Goal: Task Accomplishment & Management: Manage account settings

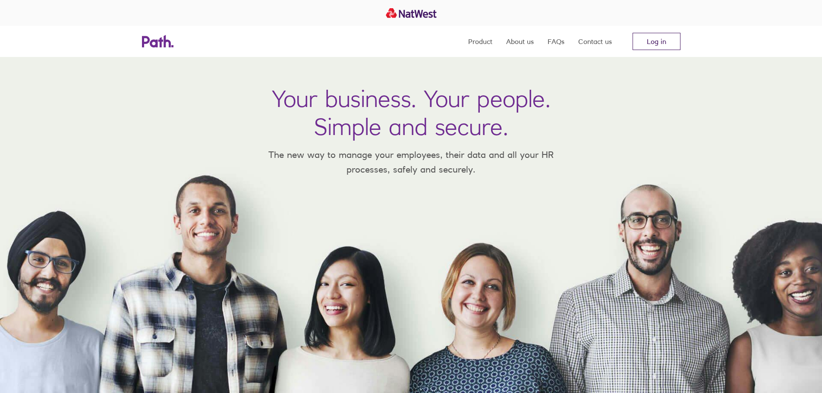
click at [650, 42] on link "Log in" at bounding box center [657, 41] width 48 height 17
click at [670, 34] on link "Log in" at bounding box center [657, 41] width 48 height 17
click at [640, 43] on link "Log in" at bounding box center [657, 41] width 48 height 17
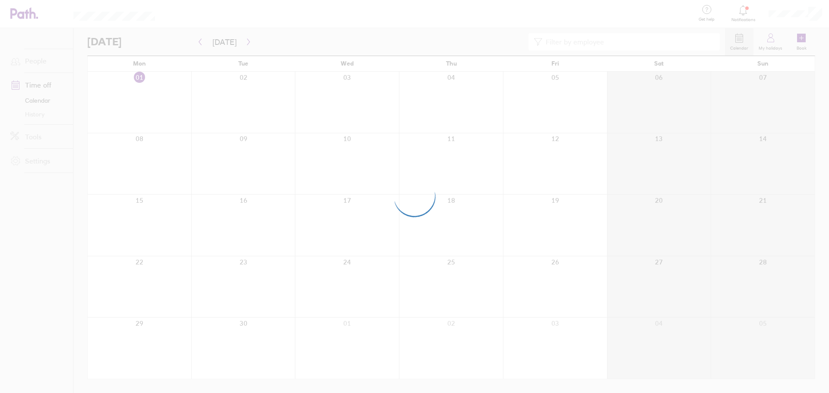
click at [552, 171] on div at bounding box center [414, 196] width 829 height 393
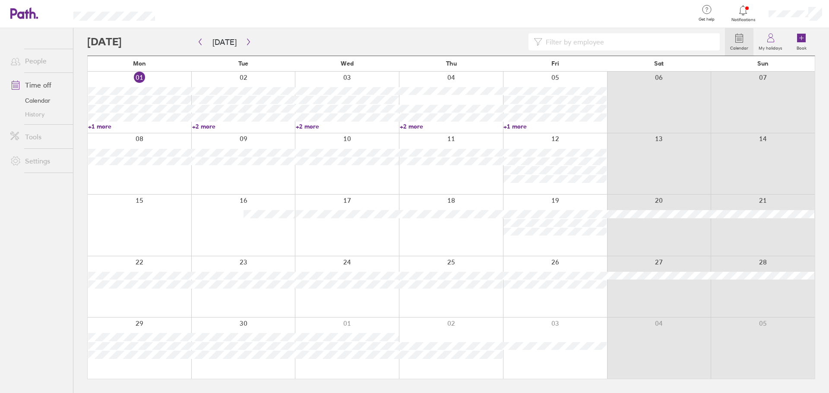
click at [541, 190] on div at bounding box center [555, 163] width 104 height 61
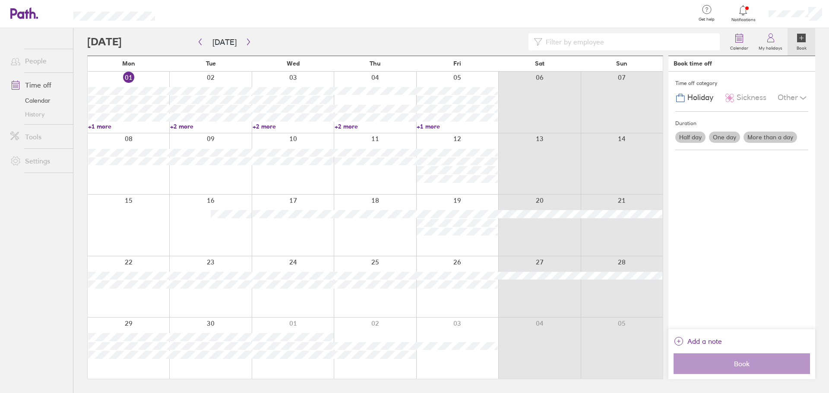
click at [688, 136] on label "Half day" at bounding box center [690, 137] width 30 height 11
click at [0, 0] on input "Half day" at bounding box center [0, 0] width 0 height 0
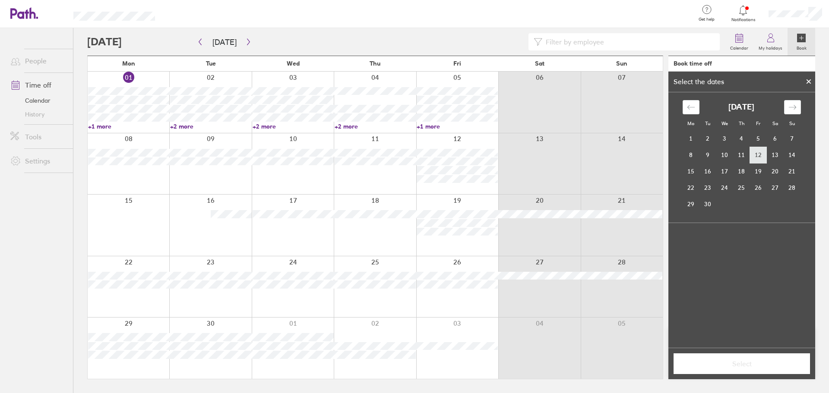
click at [762, 159] on td "12" at bounding box center [758, 155] width 17 height 16
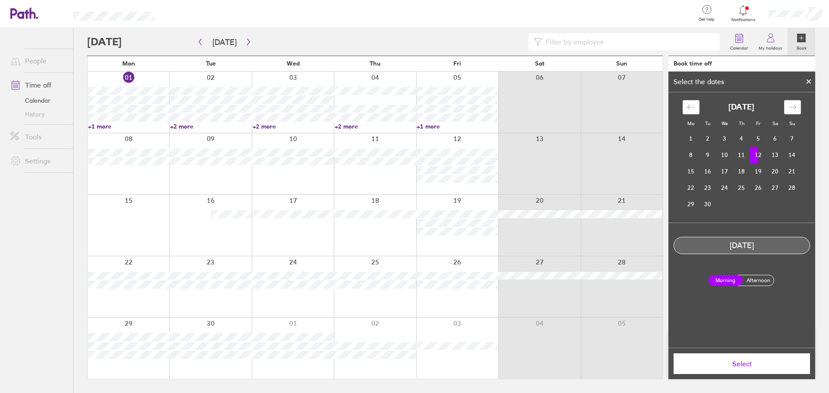
click at [752, 281] on label "Afternoon" at bounding box center [758, 280] width 35 height 10
click at [0, 0] on input "Afternoon" at bounding box center [0, 0] width 0 height 0
click at [756, 156] on td "12" at bounding box center [758, 155] width 17 height 16
click at [739, 156] on td "11" at bounding box center [741, 155] width 17 height 16
click at [754, 156] on td "12" at bounding box center [758, 155] width 17 height 16
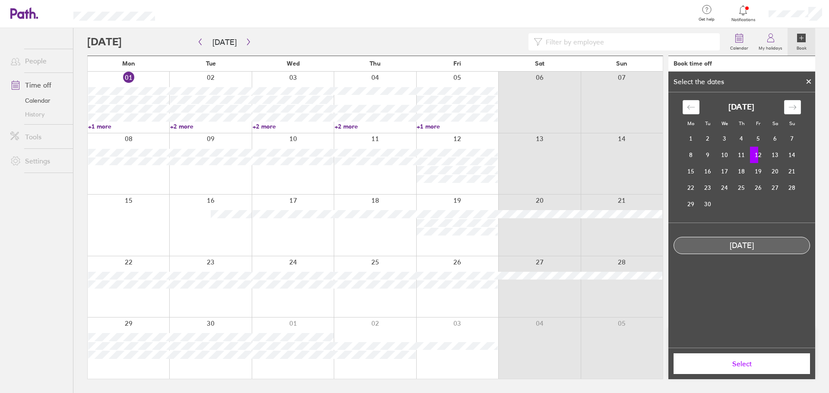
click at [810, 81] on icon at bounding box center [808, 81] width 3 height 3
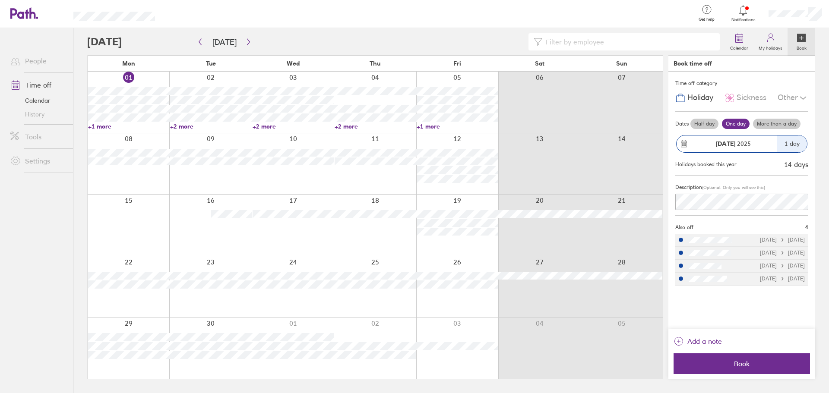
click at [706, 119] on label "Half day" at bounding box center [704, 124] width 28 height 10
click at [0, 0] on input "Half day" at bounding box center [0, 0] width 0 height 0
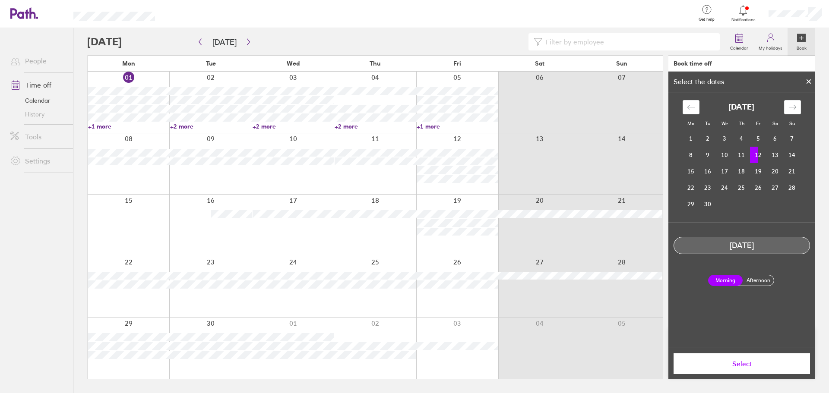
click at [758, 281] on label "Afternoon" at bounding box center [758, 280] width 35 height 10
click at [0, 0] on input "Afternoon" at bounding box center [0, 0] width 0 height 0
click at [720, 367] on span "Select" at bounding box center [741, 364] width 124 height 8
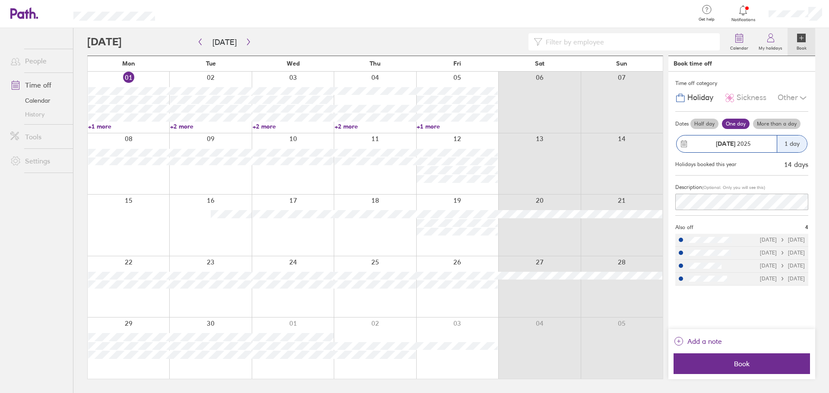
click at [707, 122] on label "Half day" at bounding box center [704, 124] width 28 height 10
click at [0, 0] on input "Half day" at bounding box center [0, 0] width 0 height 0
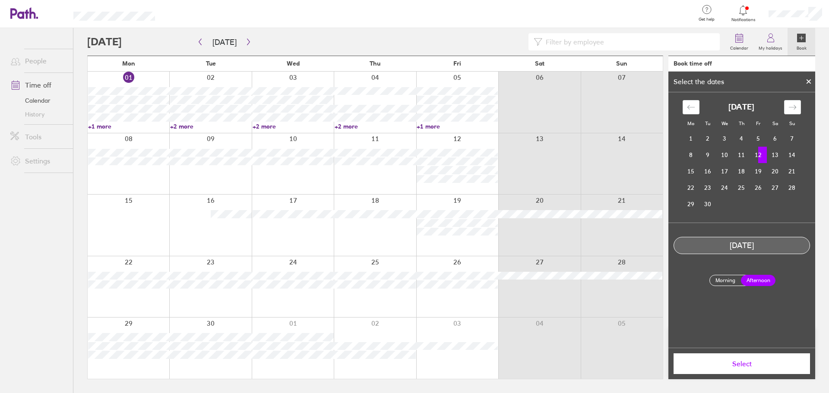
click at [753, 370] on button "Select" at bounding box center [741, 364] width 136 height 21
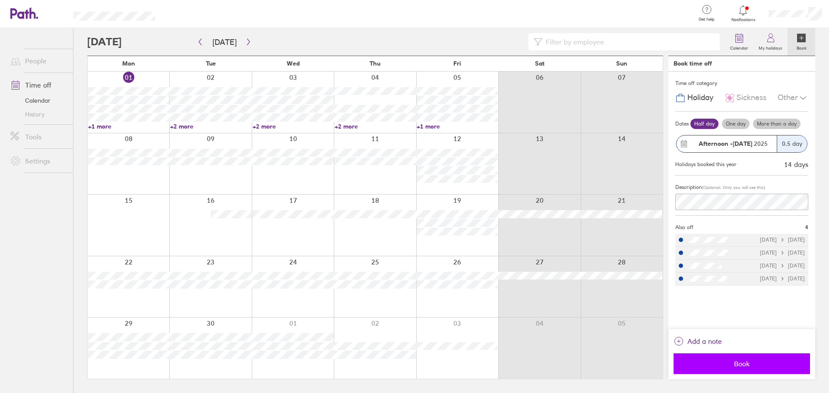
click at [754, 360] on span "Book" at bounding box center [741, 364] width 124 height 8
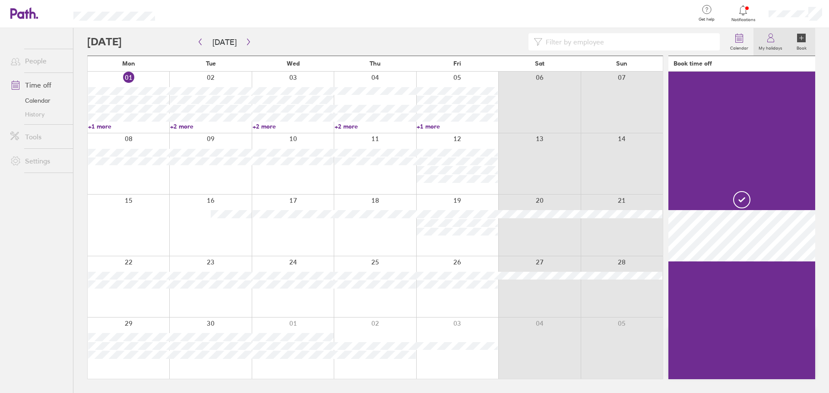
click at [763, 36] on link "My holidays" at bounding box center [770, 42] width 34 height 28
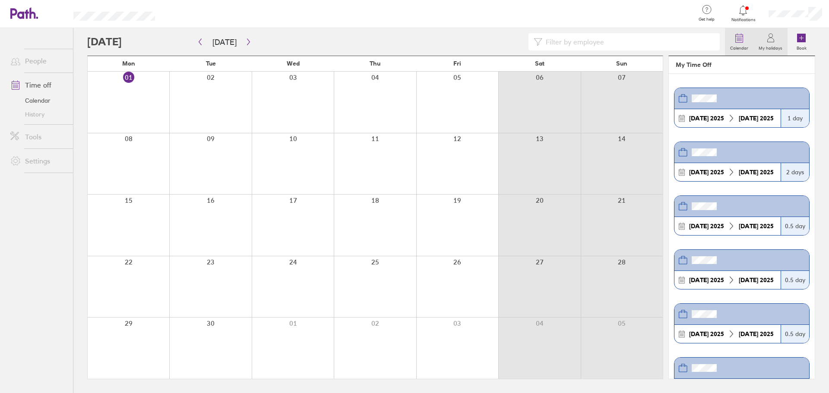
click at [739, 47] on label "Calendar" at bounding box center [739, 47] width 28 height 8
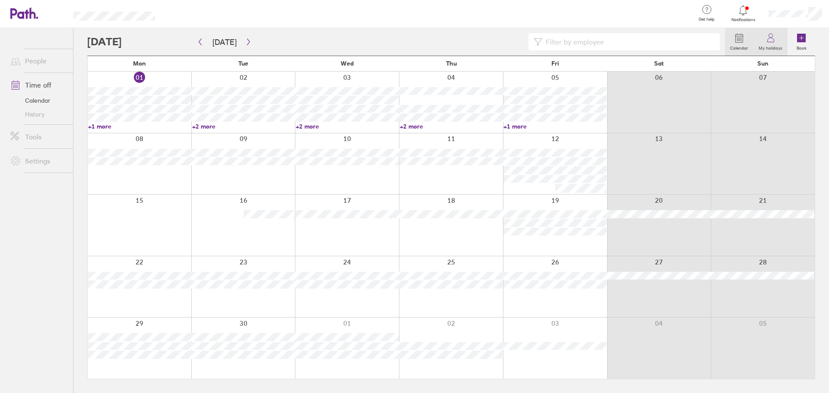
click at [762, 38] on link "My holidays" at bounding box center [770, 42] width 34 height 28
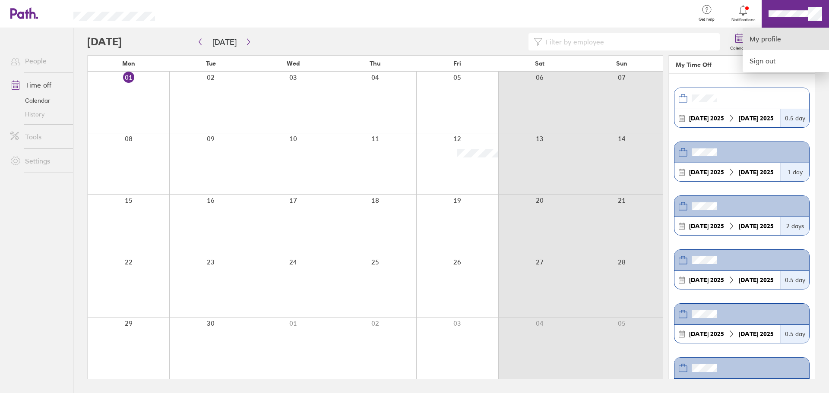
click at [775, 42] on link "My profile" at bounding box center [786, 39] width 86 height 22
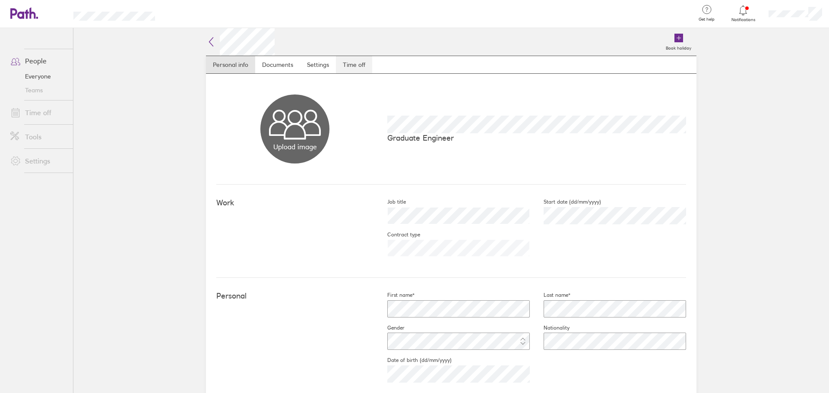
click at [347, 60] on link "Time off" at bounding box center [354, 64] width 36 height 17
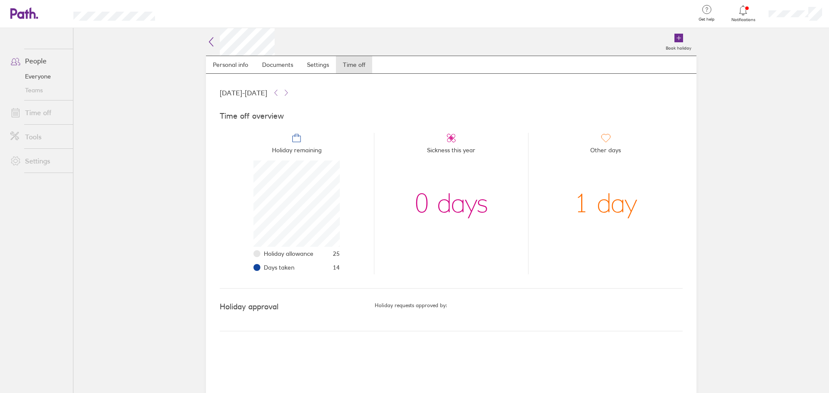
scroll to position [86, 86]
